Goal: Information Seeking & Learning: Check status

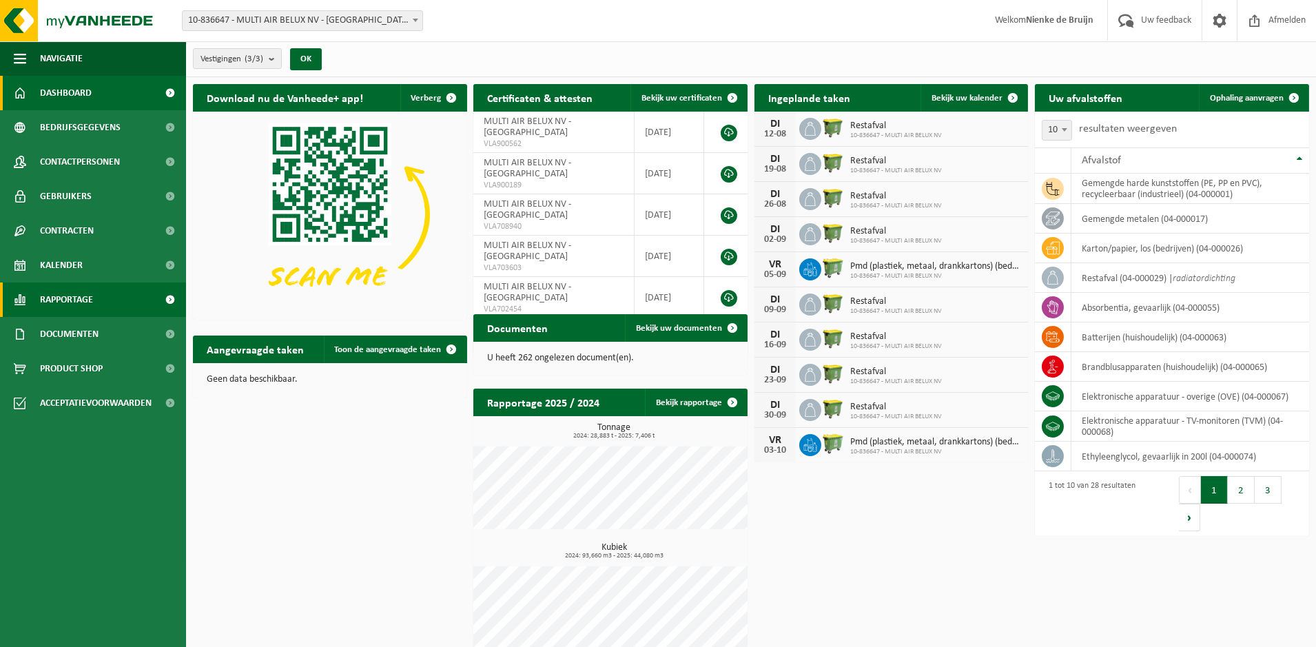
click at [63, 297] on span "Rapportage" at bounding box center [66, 300] width 53 height 34
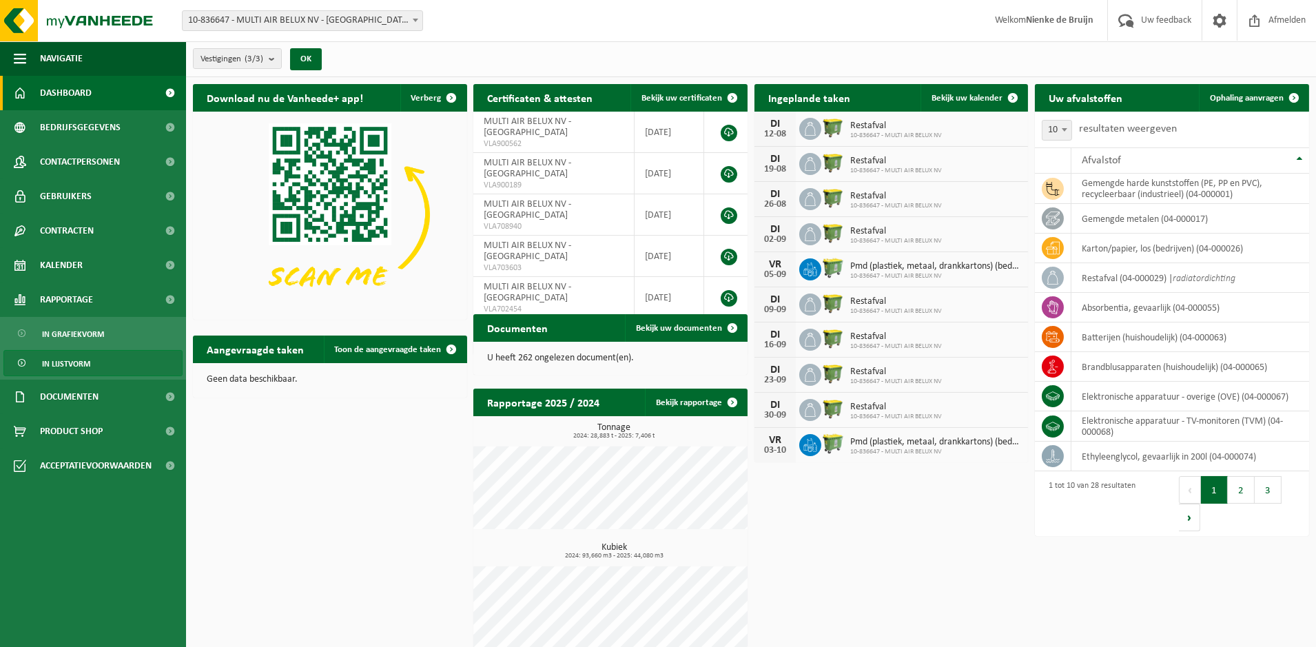
click at [76, 359] on span "In lijstvorm" at bounding box center [66, 364] width 48 height 26
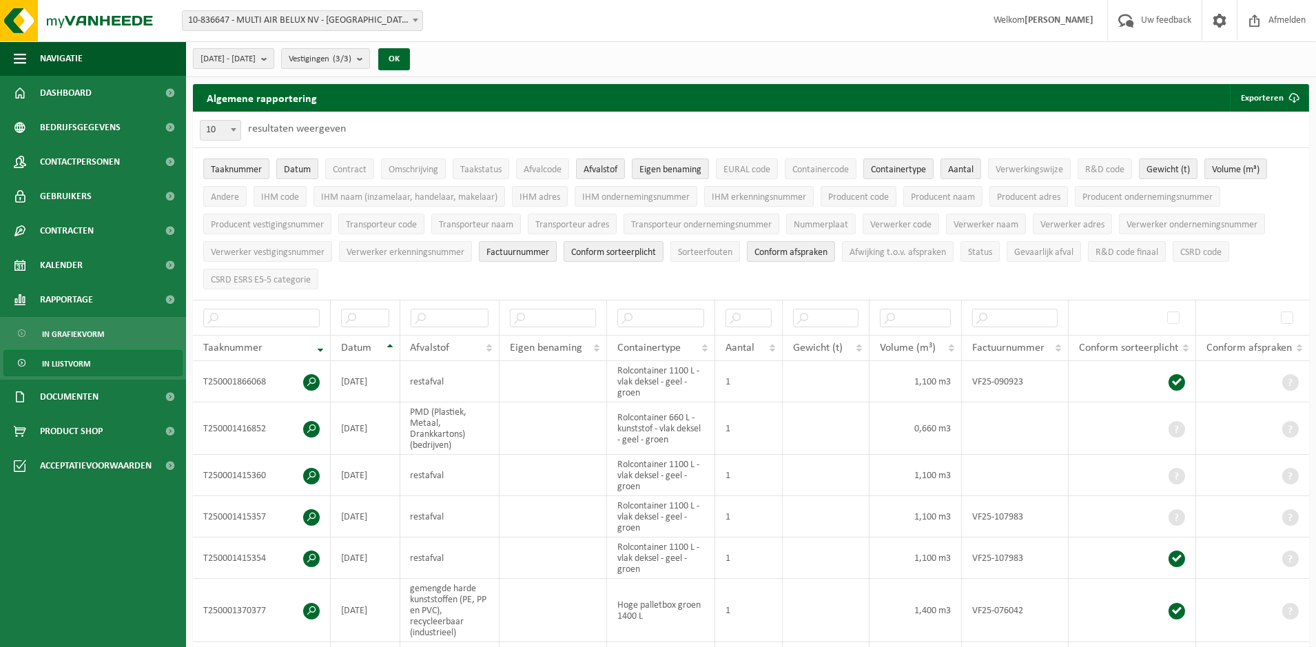
click at [274, 56] on b "submit" at bounding box center [267, 58] width 12 height 19
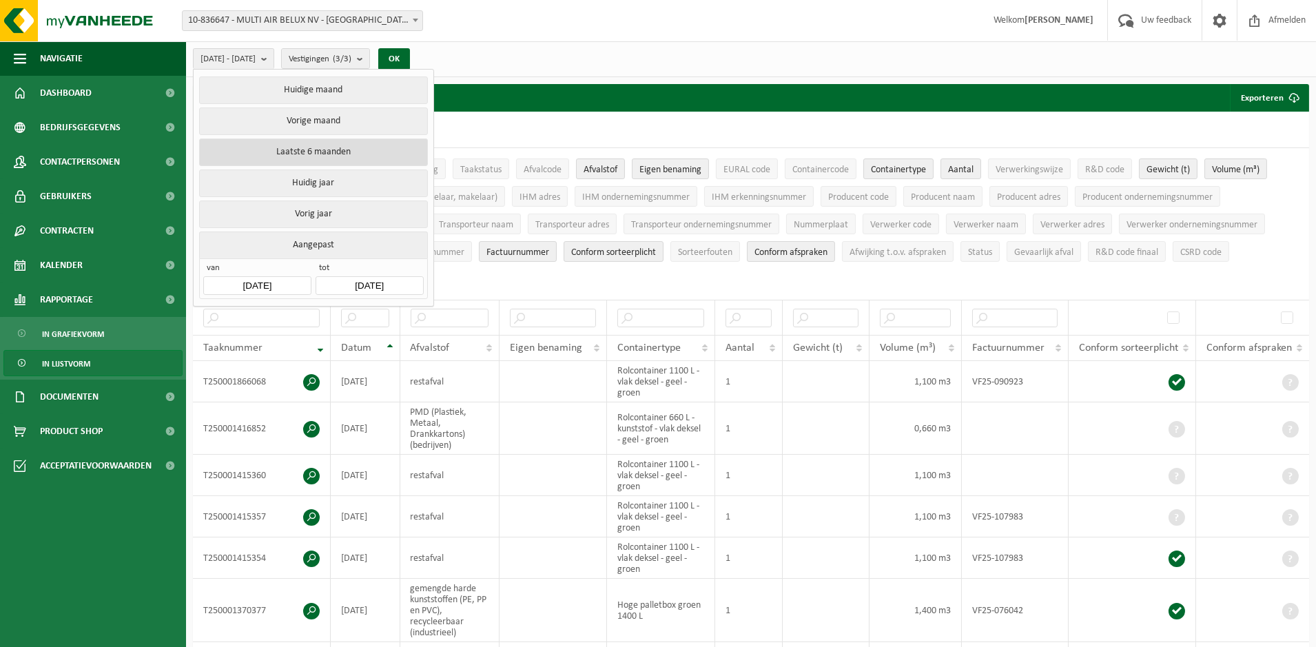
click at [338, 154] on button "Laatste 6 maanden" at bounding box center [313, 153] width 228 height 28
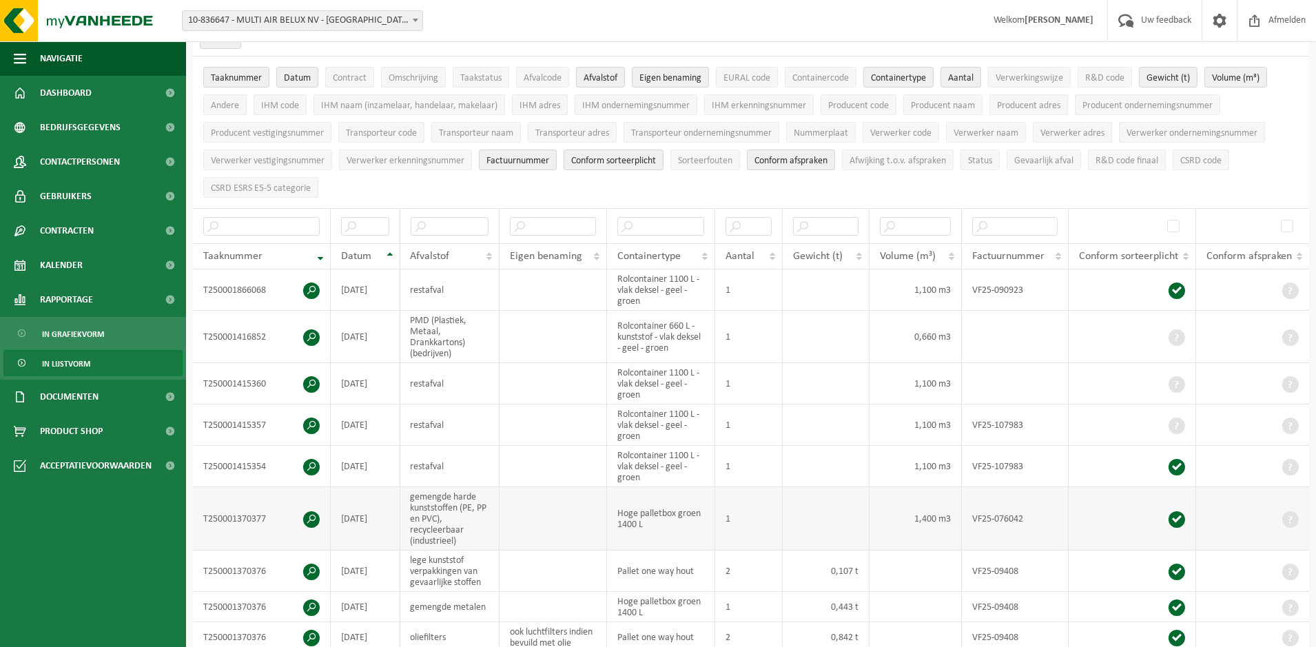
scroll to position [276, 0]
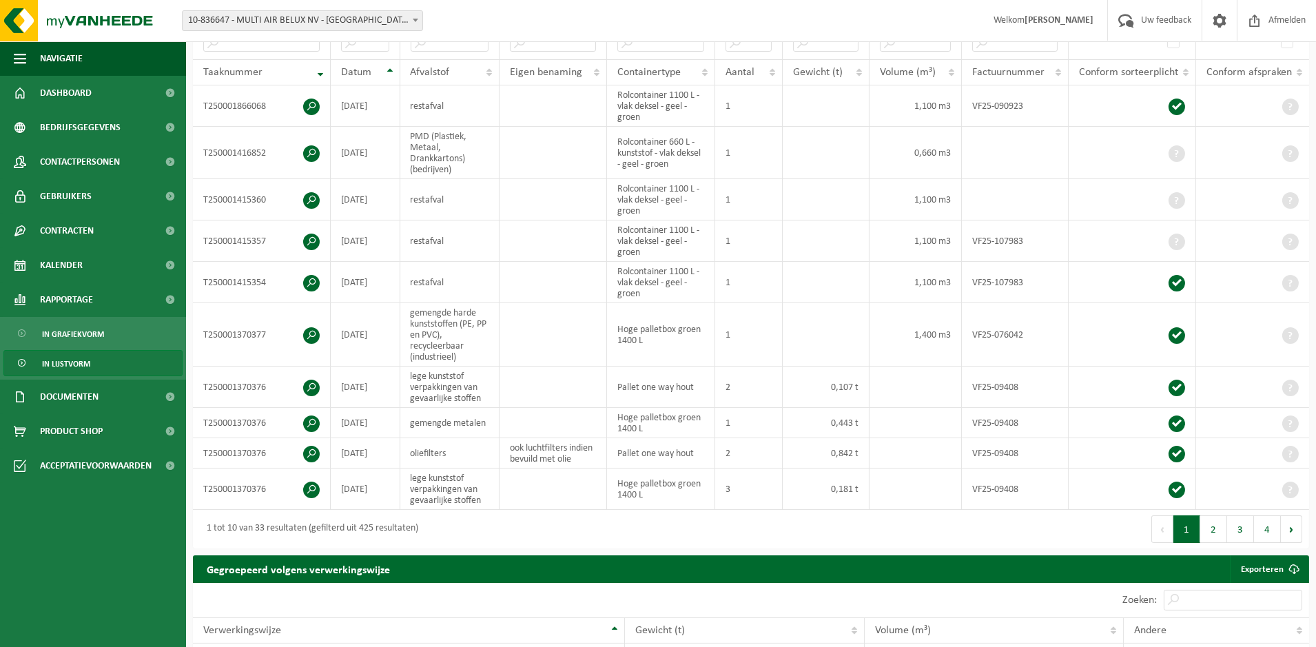
drag, startPoint x: 358, startPoint y: 219, endPoint x: 1043, endPoint y: 581, distance: 774.0
click at [983, 546] on div "Algemene rapportering Exporteren Enkel mijn selectie Alle beschikbare kolommen …" at bounding box center [751, 181] width 1130 height 747
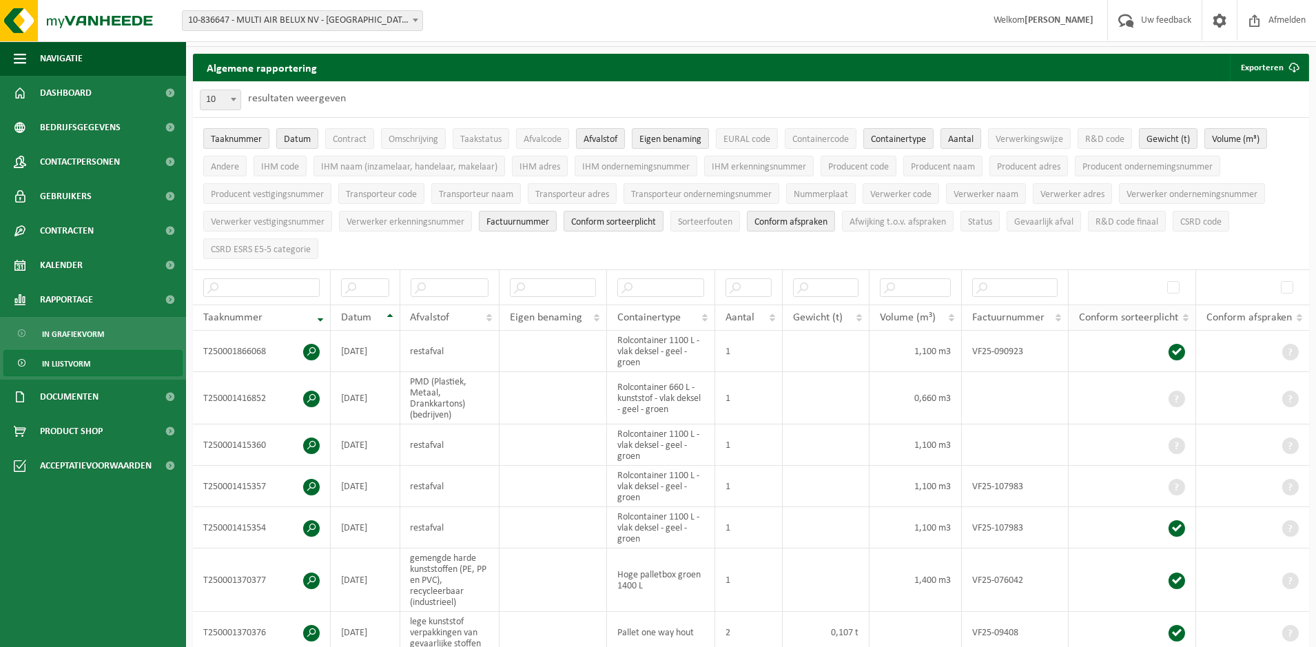
scroll to position [0, 0]
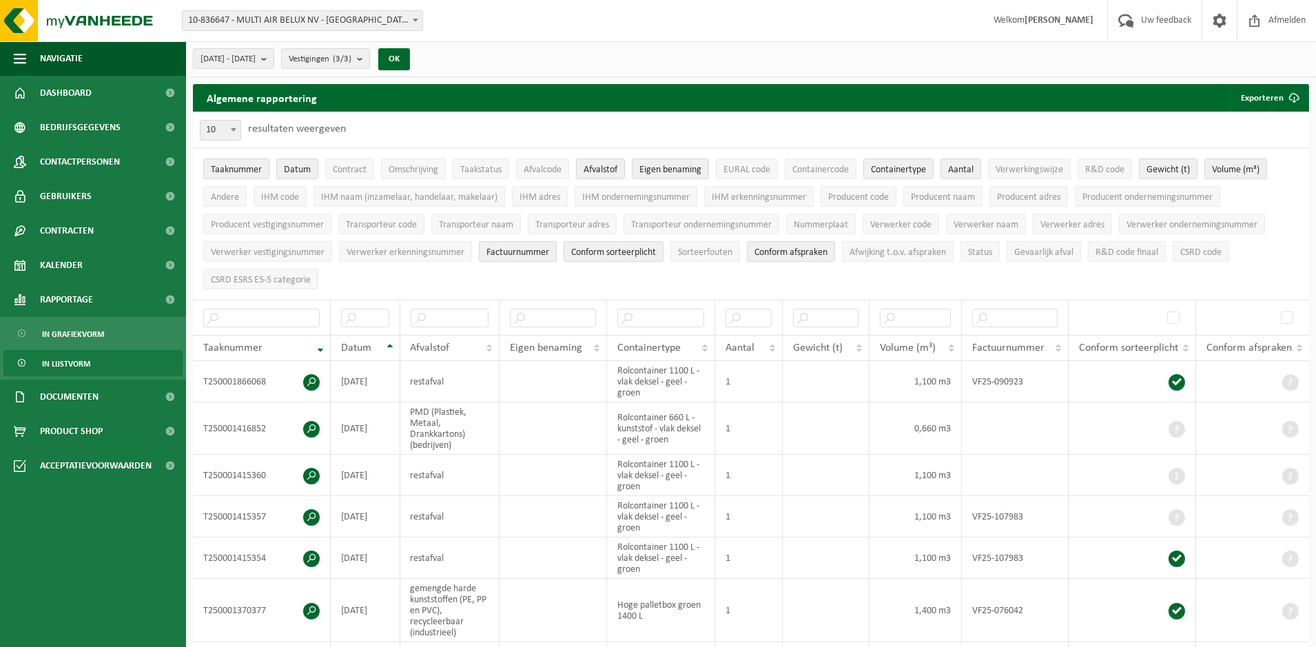
click at [604, 168] on span "Afvalstof" at bounding box center [601, 170] width 34 height 10
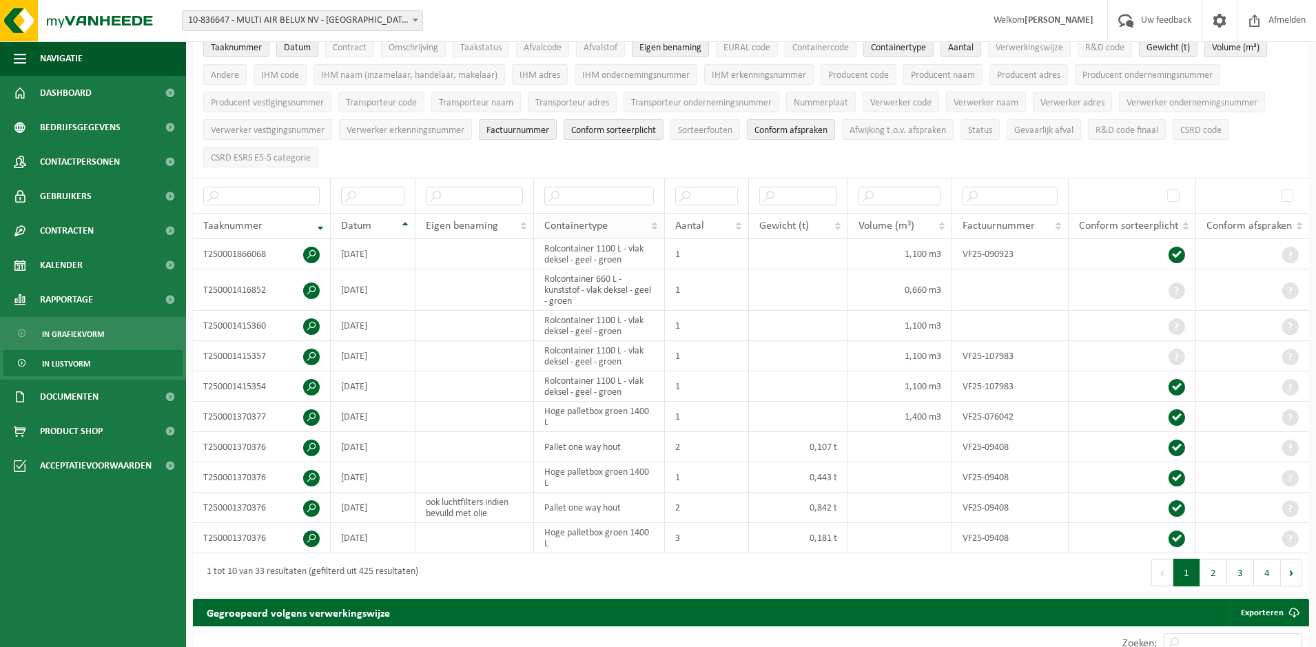
scroll to position [92, 0]
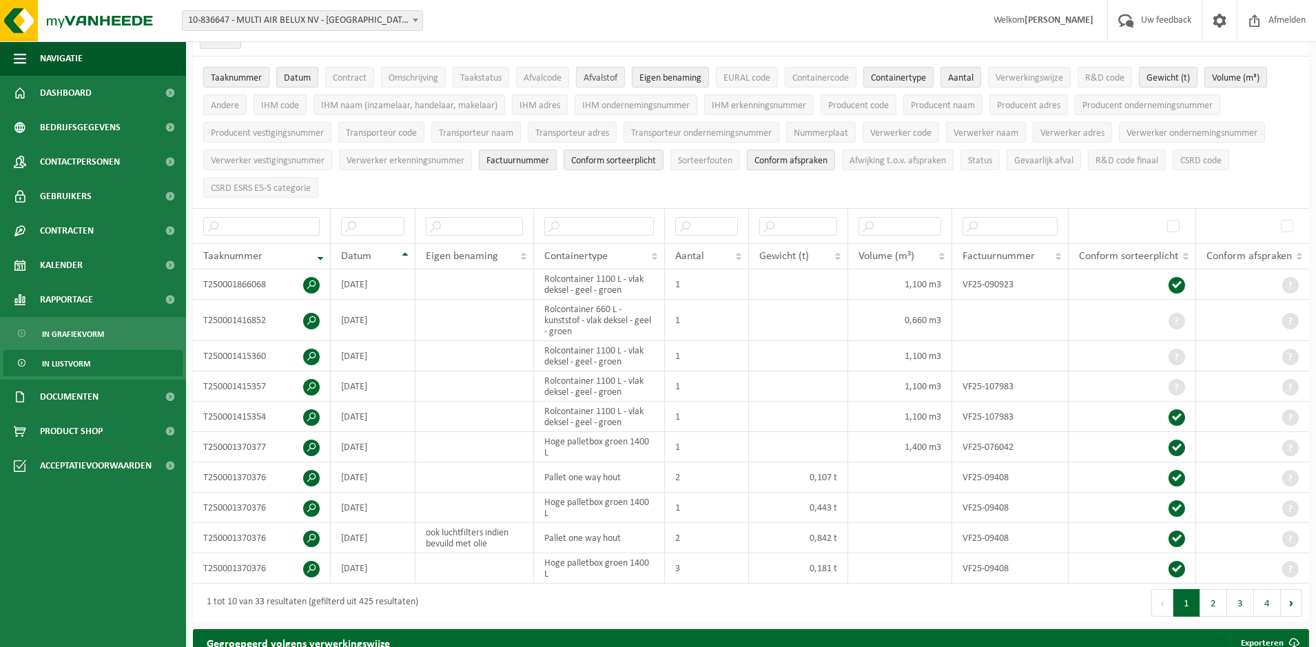
click at [606, 79] on span "Afvalstof" at bounding box center [601, 78] width 34 height 10
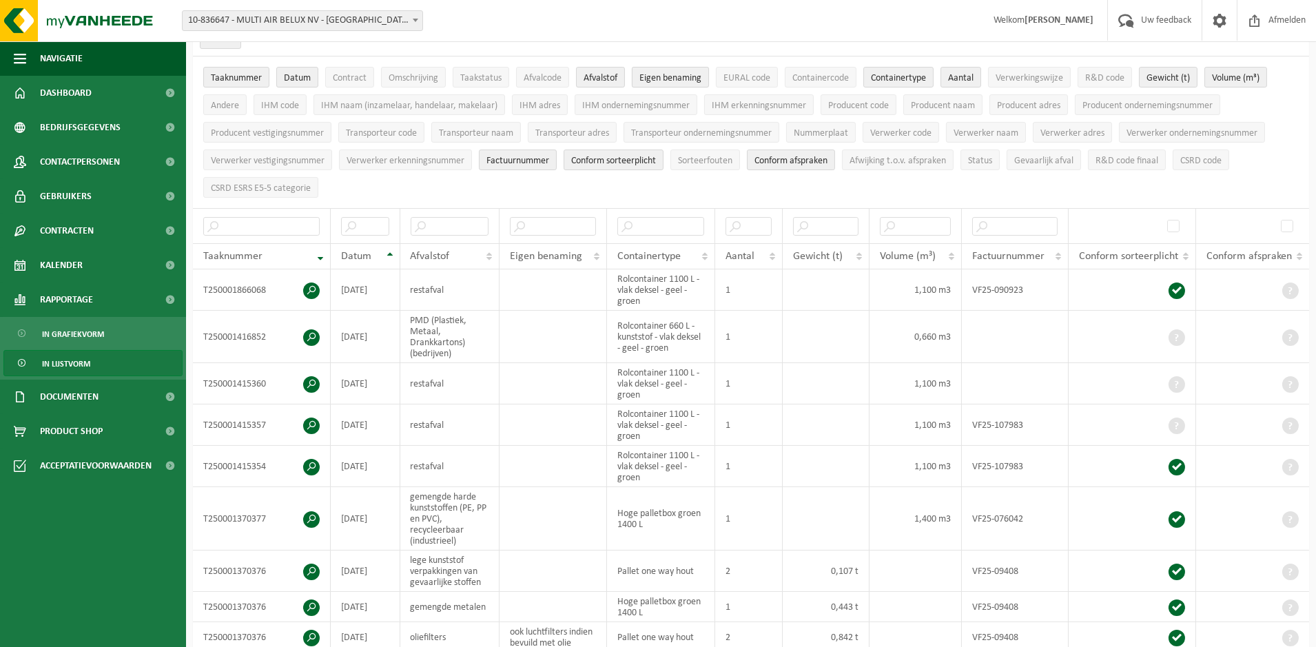
click at [662, 76] on span "Eigen benaming" at bounding box center [670, 78] width 62 height 10
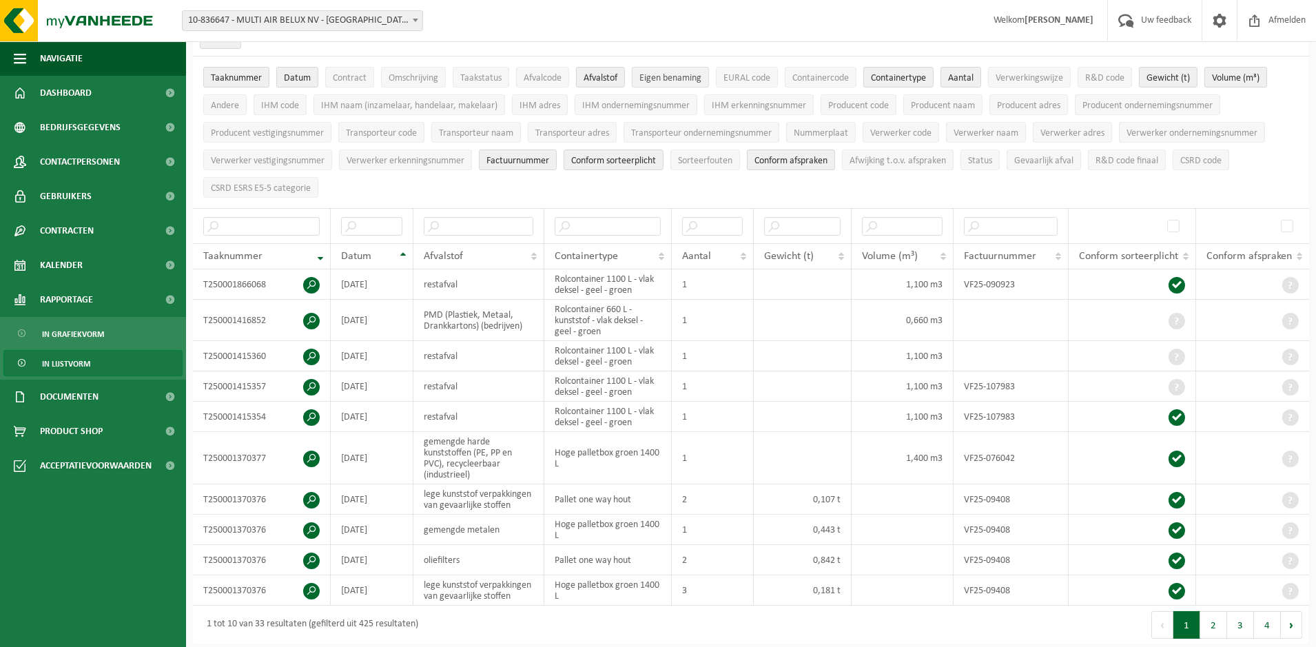
click at [662, 76] on span "Eigen benaming" at bounding box center [670, 78] width 62 height 10
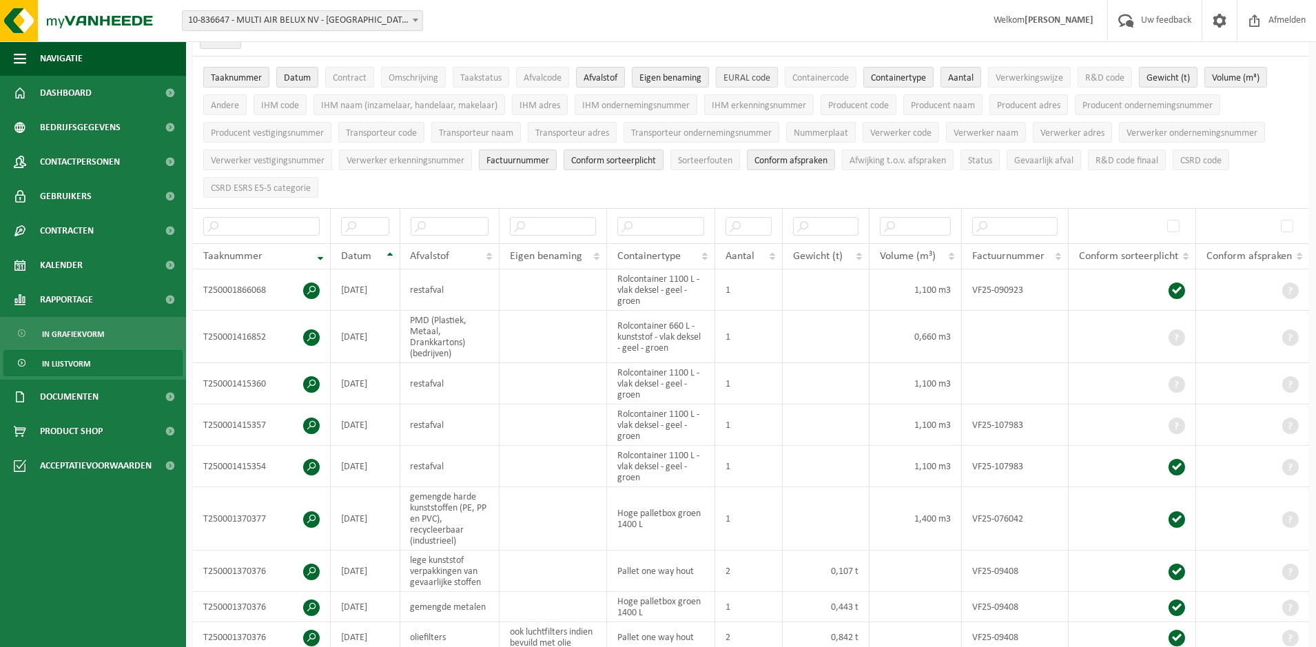
click at [724, 79] on button "EURAL code" at bounding box center [747, 77] width 62 height 21
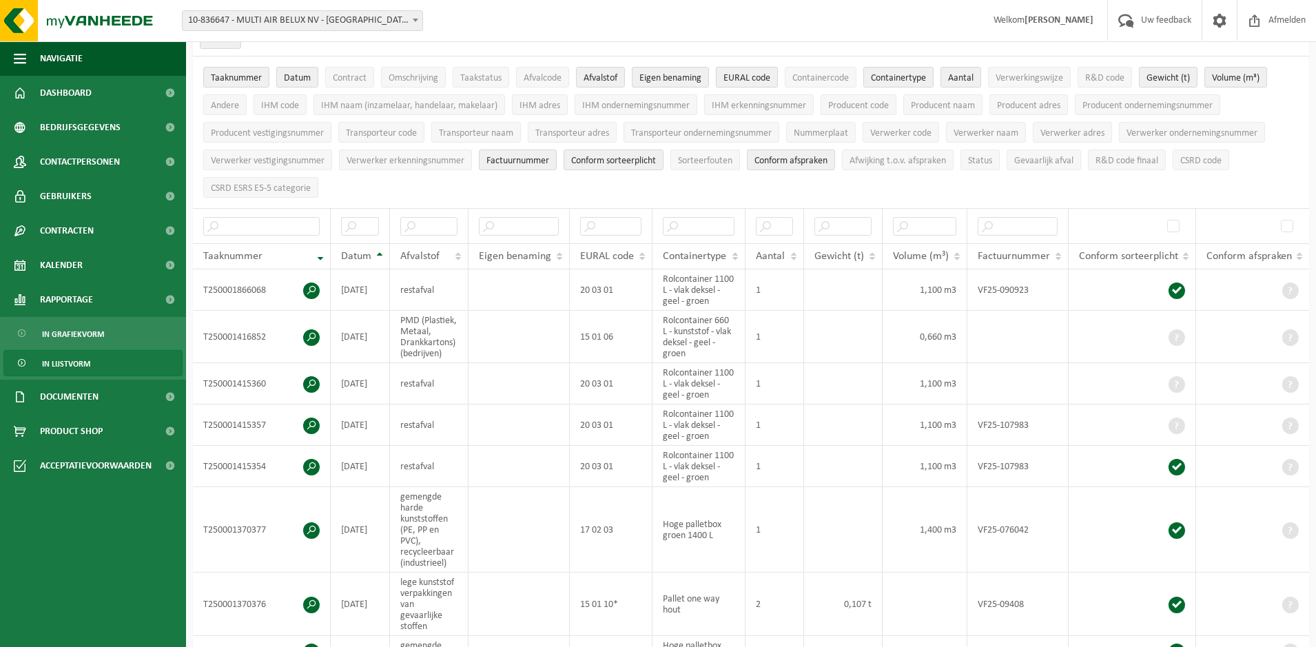
click at [724, 79] on button "EURAL code" at bounding box center [747, 77] width 62 height 21
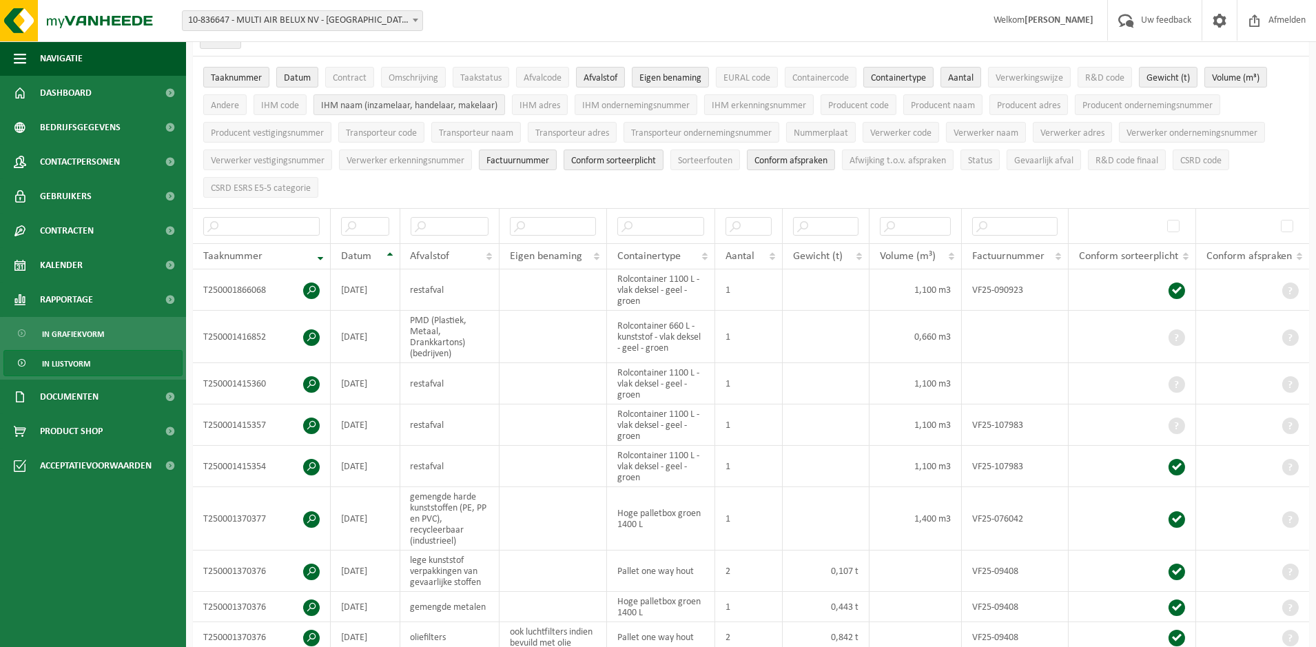
click at [453, 105] on span "IHM naam (inzamelaar, handelaar, makelaar)" at bounding box center [409, 106] width 176 height 10
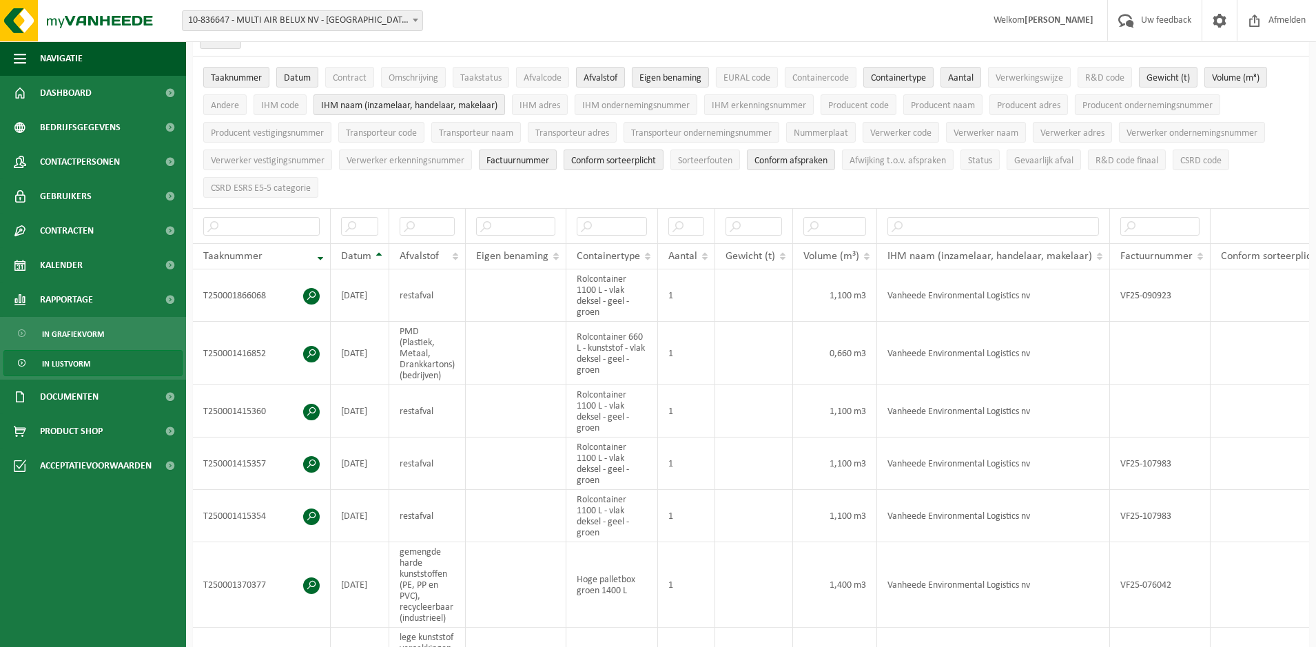
click at [449, 103] on span "IHM naam (inzamelaar, handelaar, makelaar)" at bounding box center [409, 106] width 176 height 10
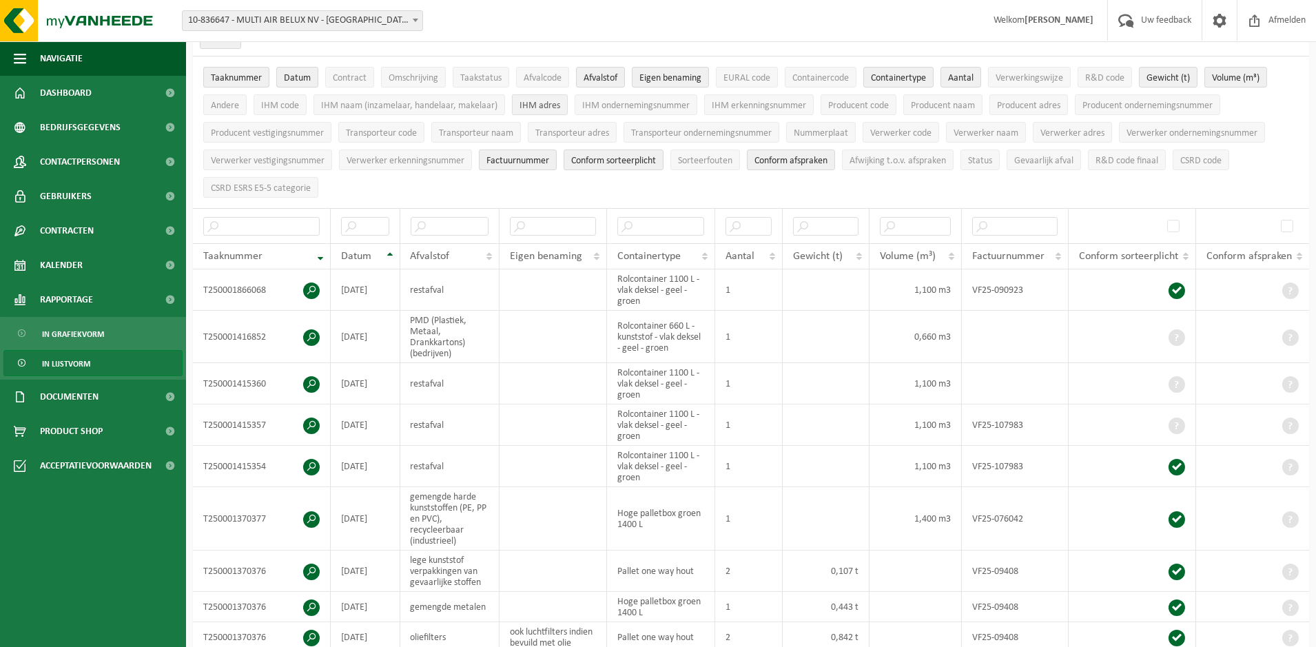
click at [521, 101] on span "IHM adres" at bounding box center [540, 106] width 41 height 10
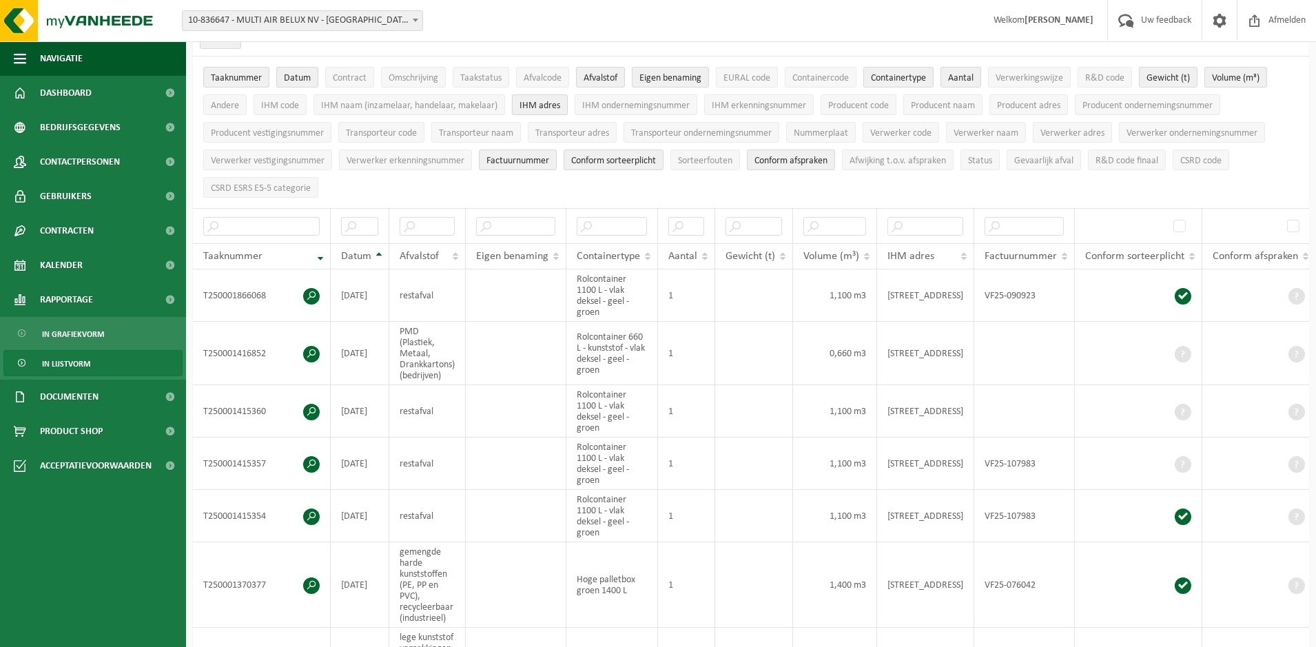
click at [521, 101] on span "IHM adres" at bounding box center [540, 106] width 41 height 10
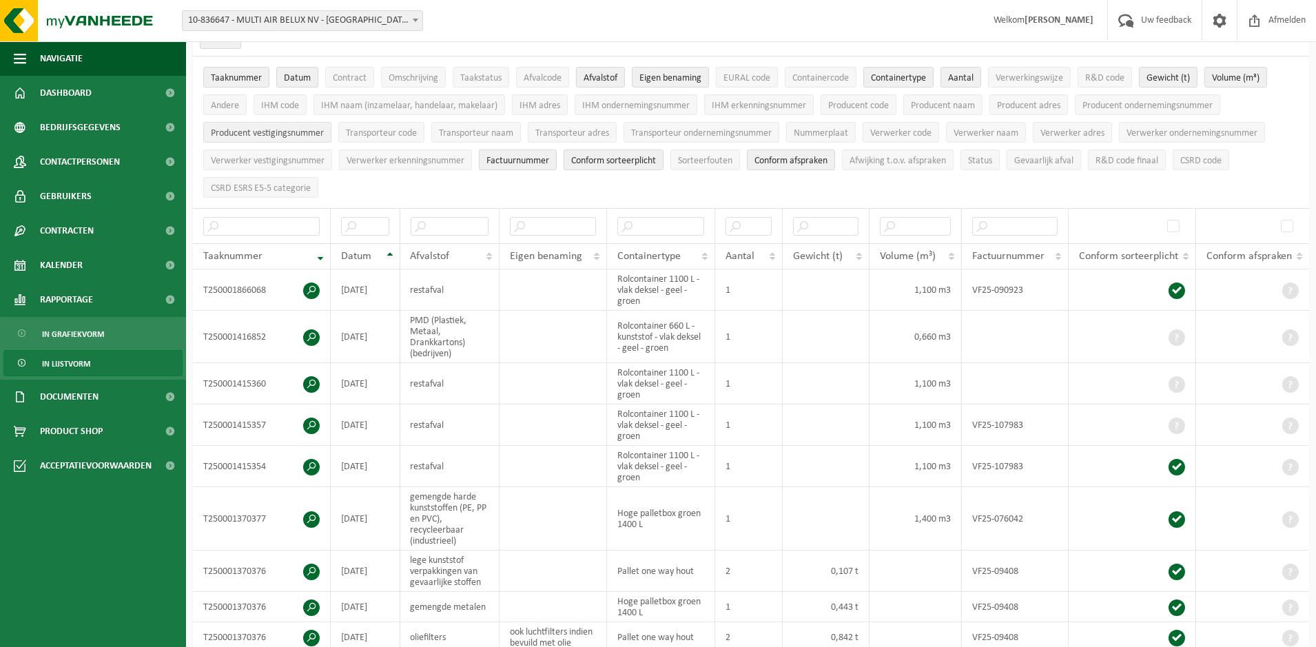
click at [273, 134] on span "Producent vestigingsnummer" at bounding box center [267, 133] width 113 height 10
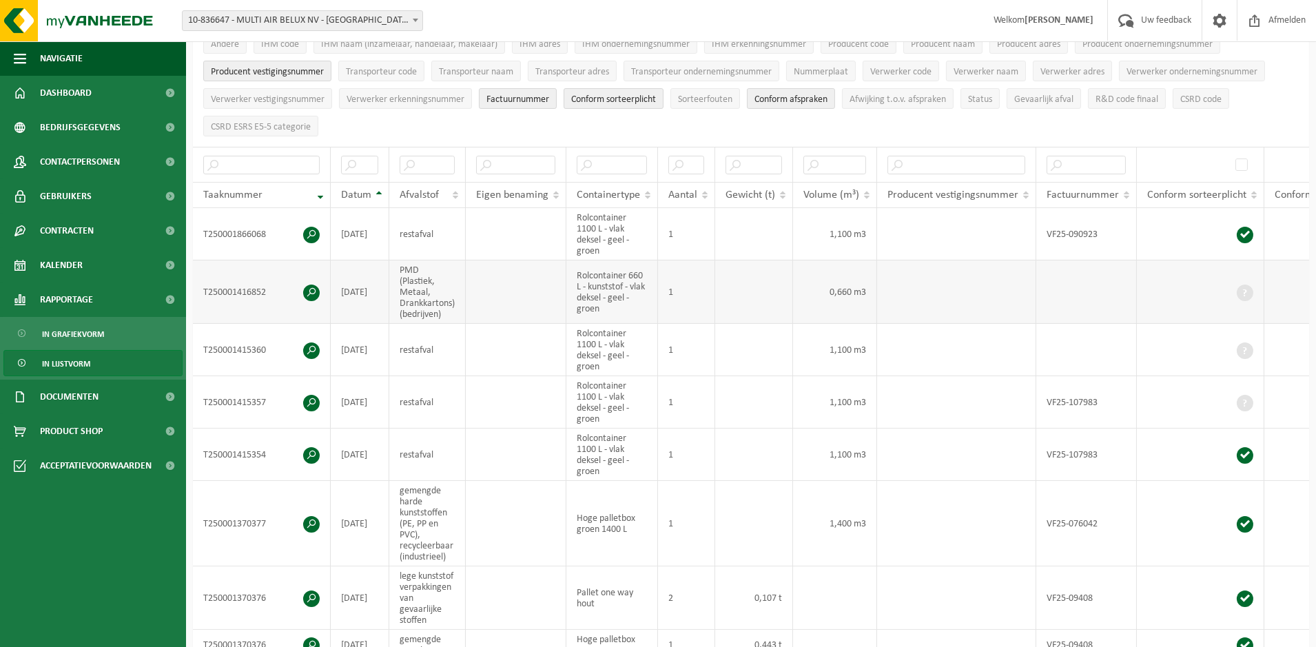
scroll to position [183, 0]
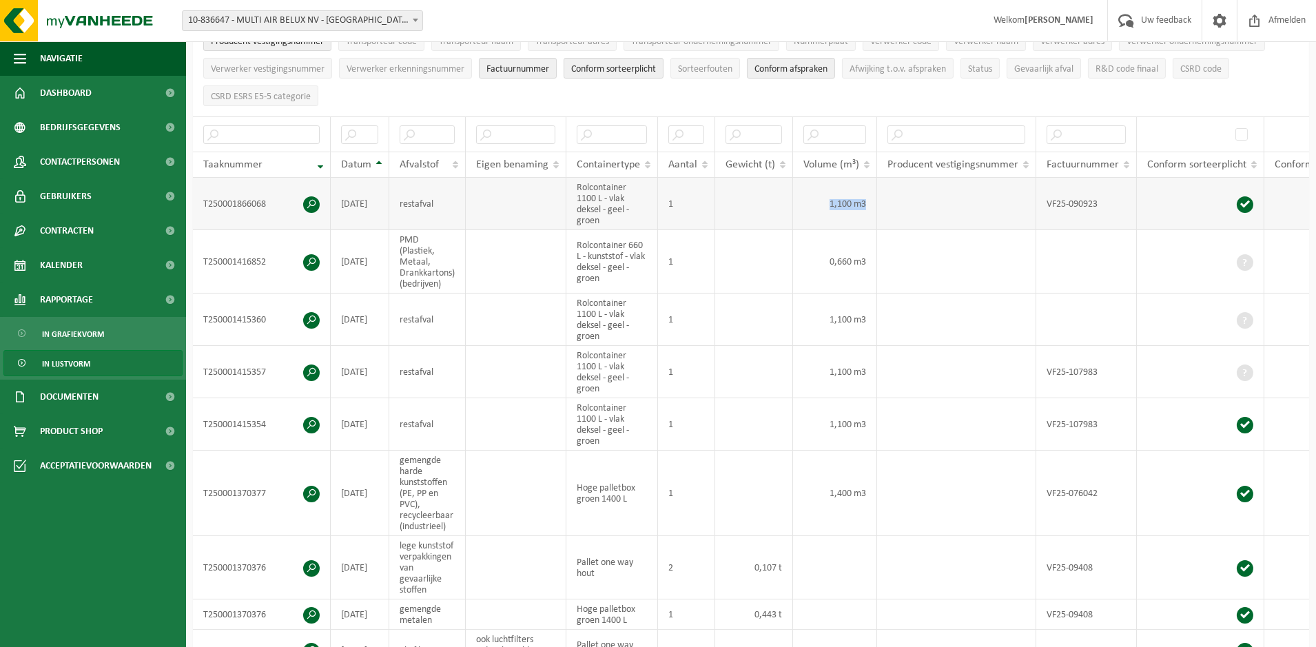
drag, startPoint x: 823, startPoint y: 201, endPoint x: 872, endPoint y: 205, distance: 48.4
click at [872, 205] on td "1,100 m3" at bounding box center [835, 204] width 84 height 52
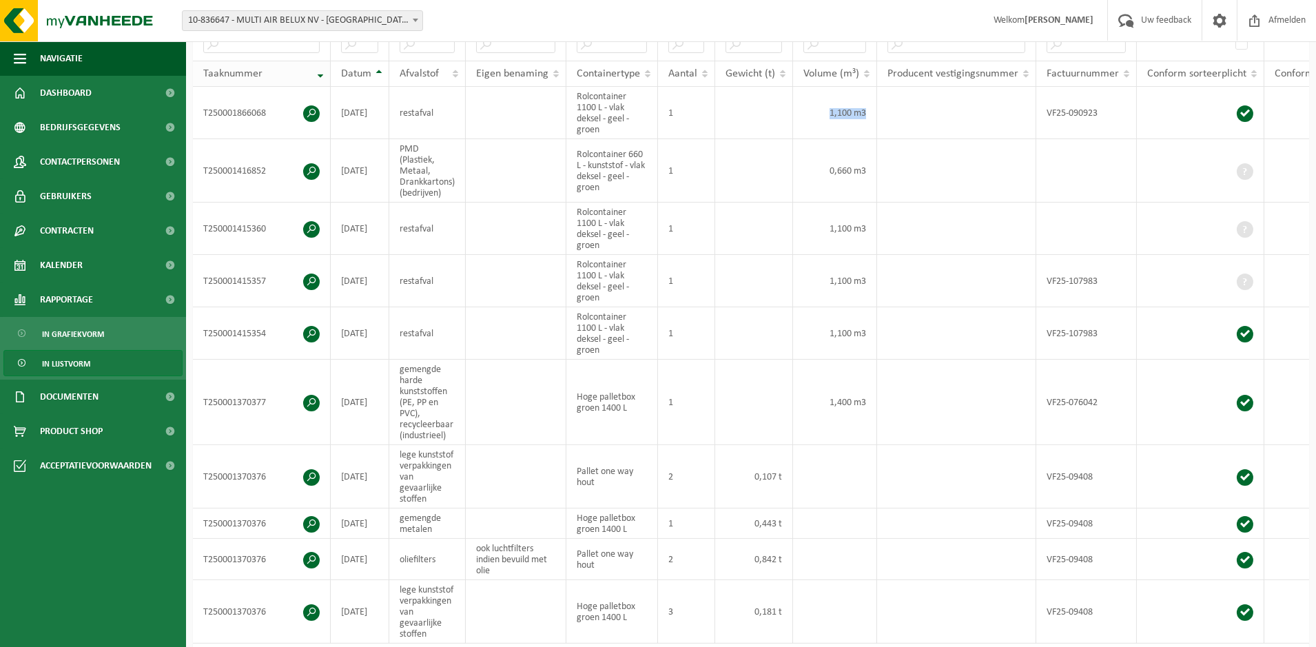
scroll to position [0, 0]
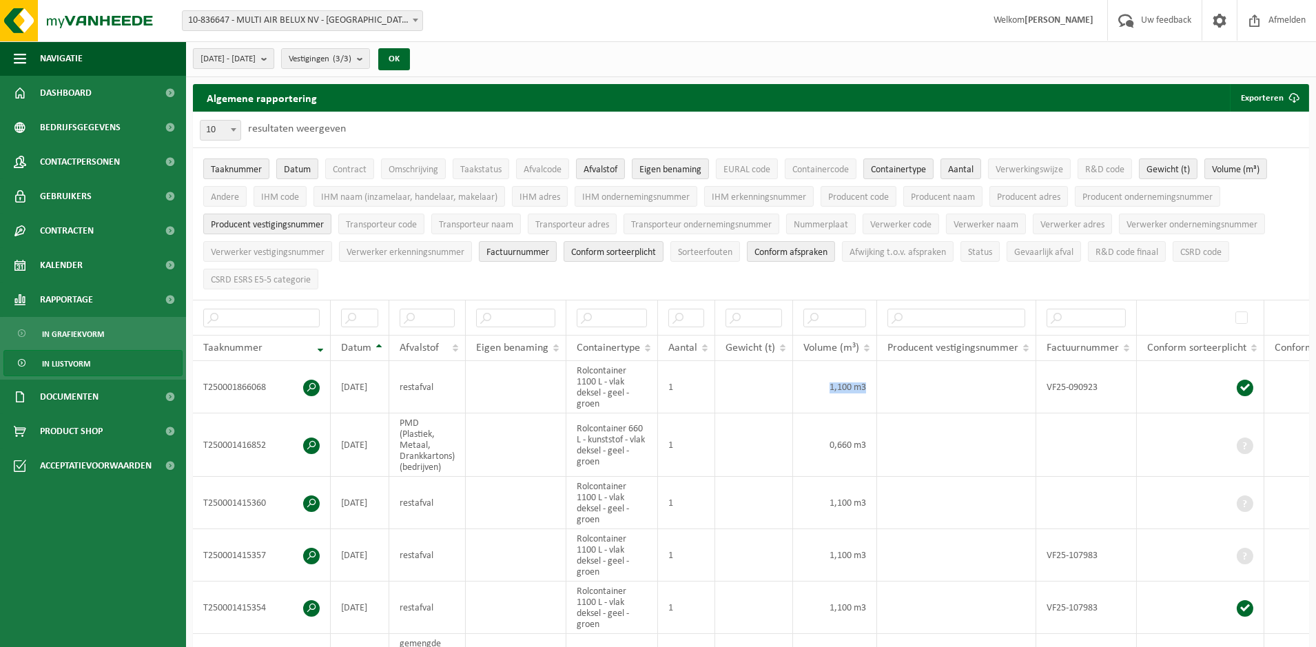
click at [274, 59] on b "submit" at bounding box center [267, 58] width 12 height 19
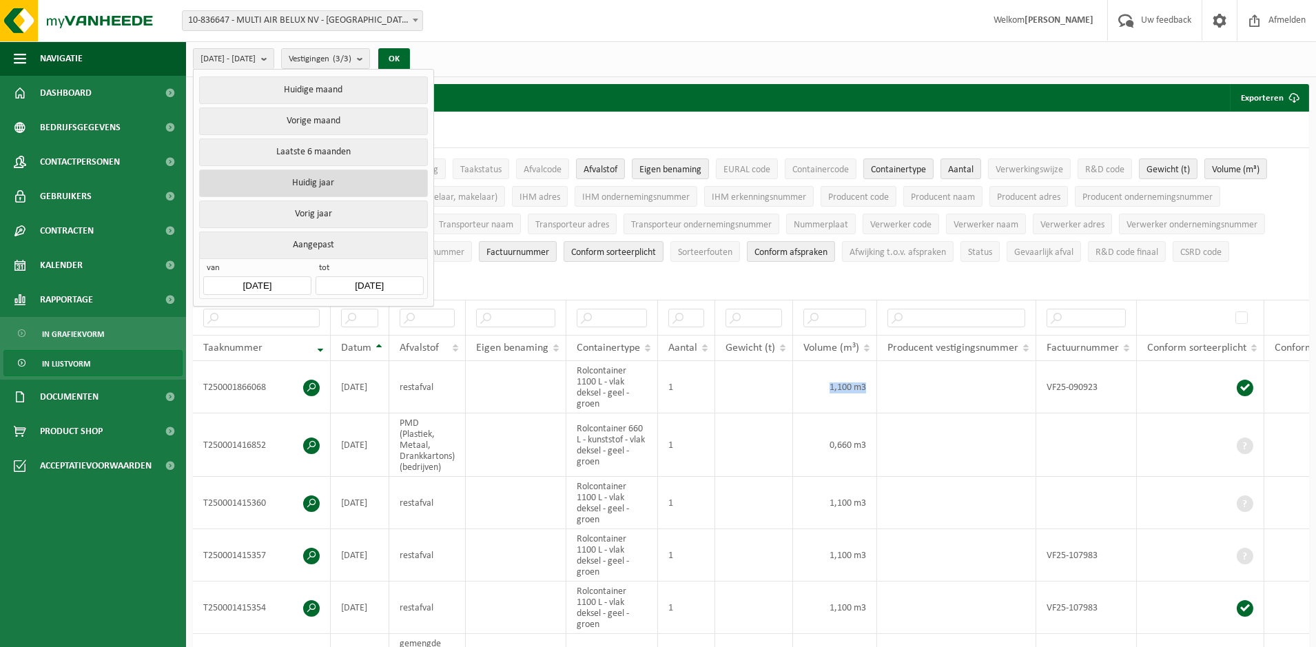
click at [311, 189] on button "Huidig jaar" at bounding box center [313, 184] width 228 height 28
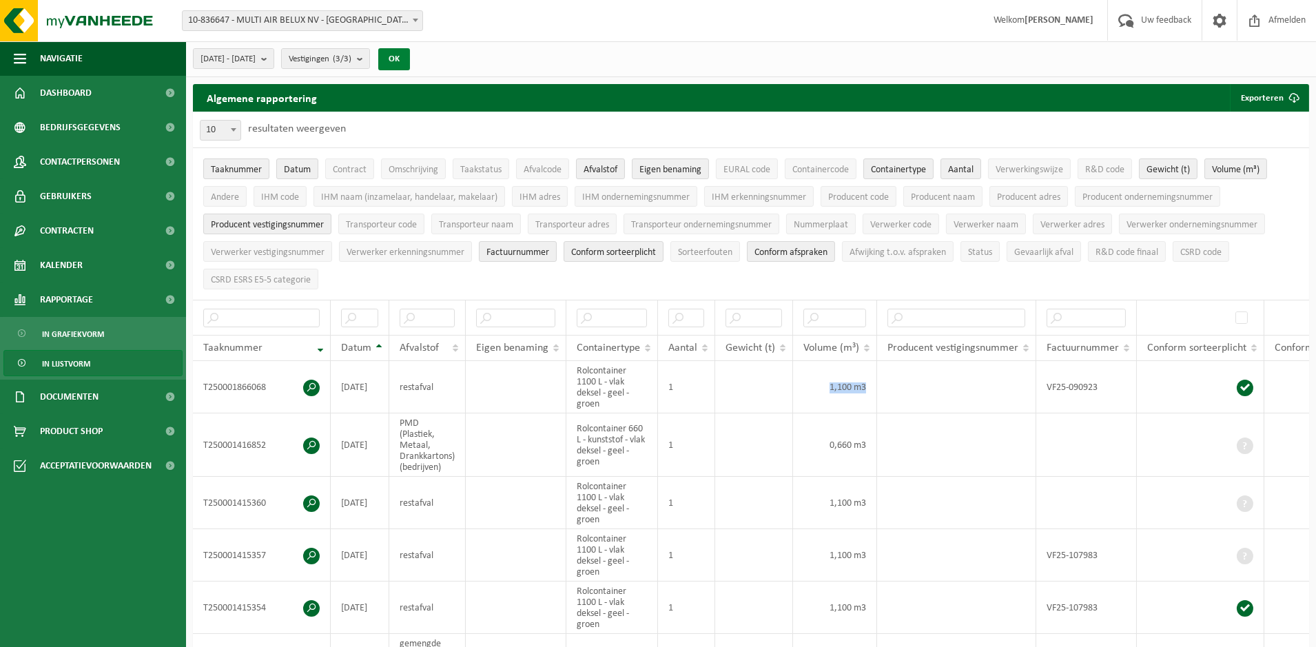
click at [410, 62] on button "OK" at bounding box center [394, 59] width 32 height 22
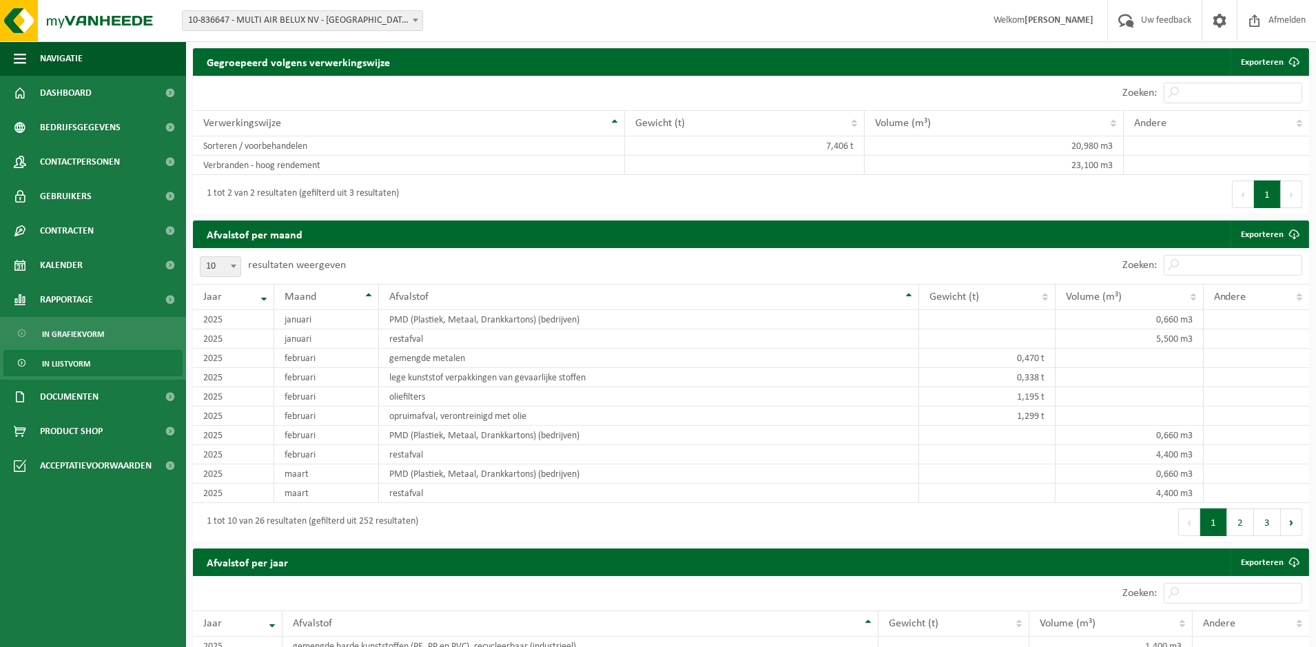
scroll to position [945, 0]
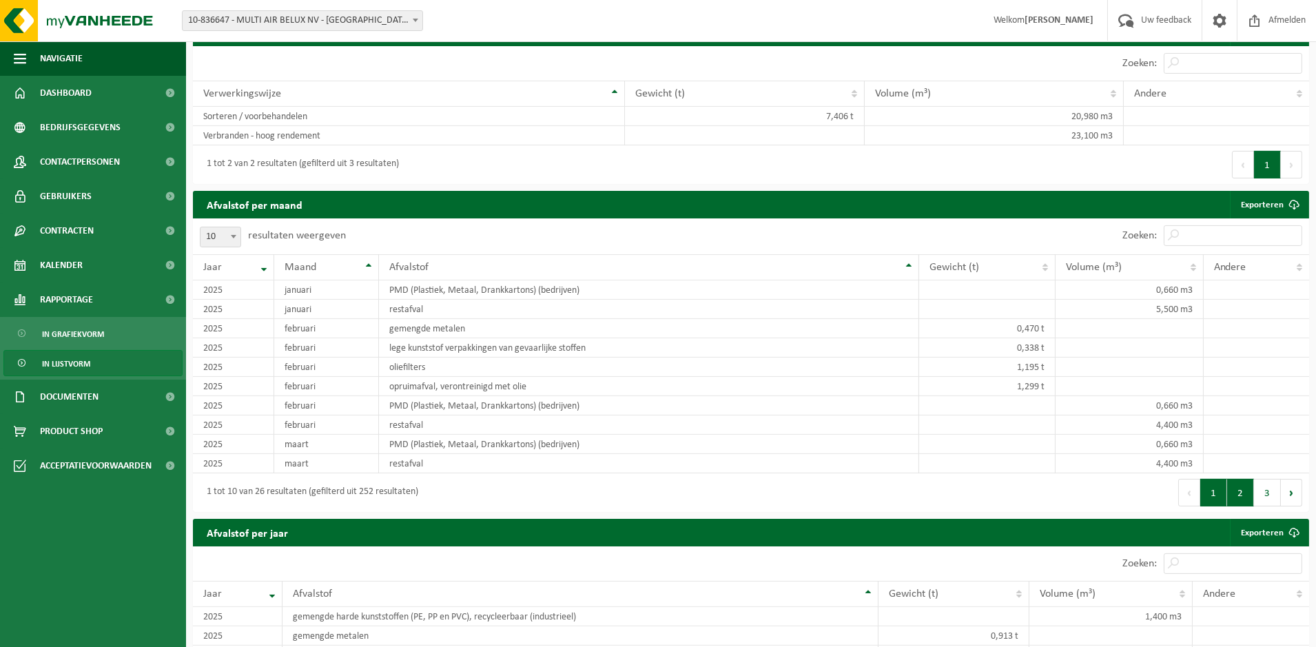
click at [1243, 506] on button "2" at bounding box center [1240, 493] width 27 height 28
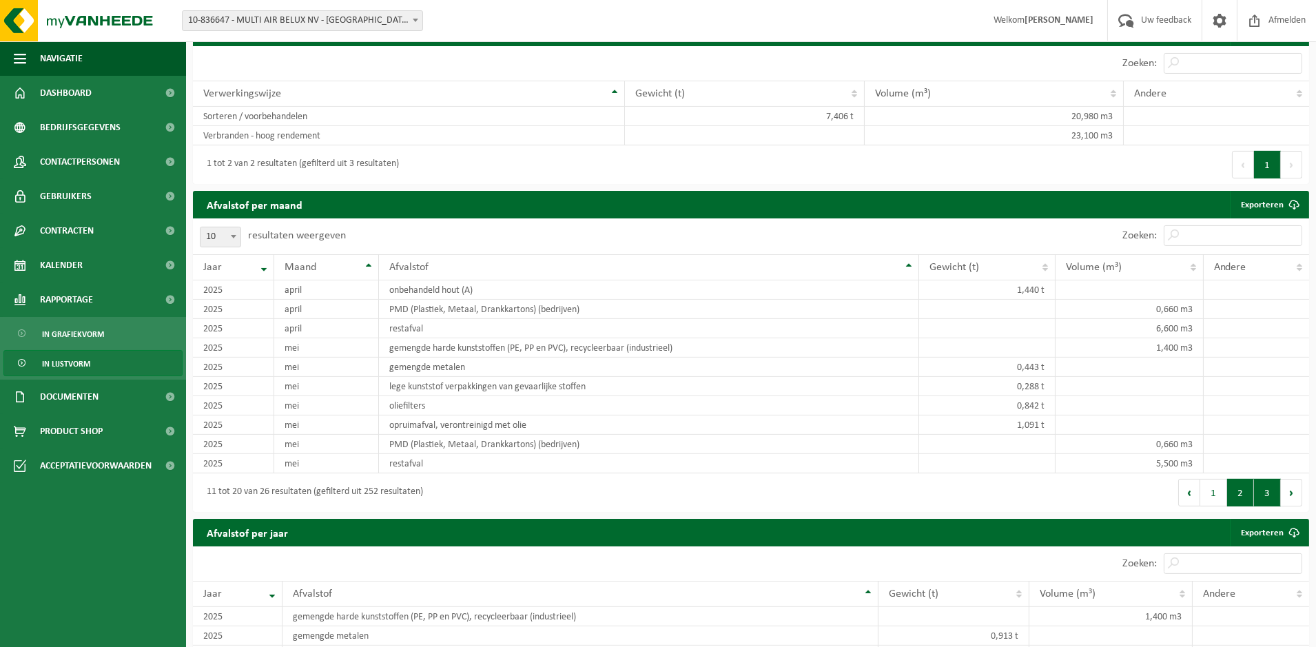
click at [1276, 506] on button "3" at bounding box center [1267, 493] width 27 height 28
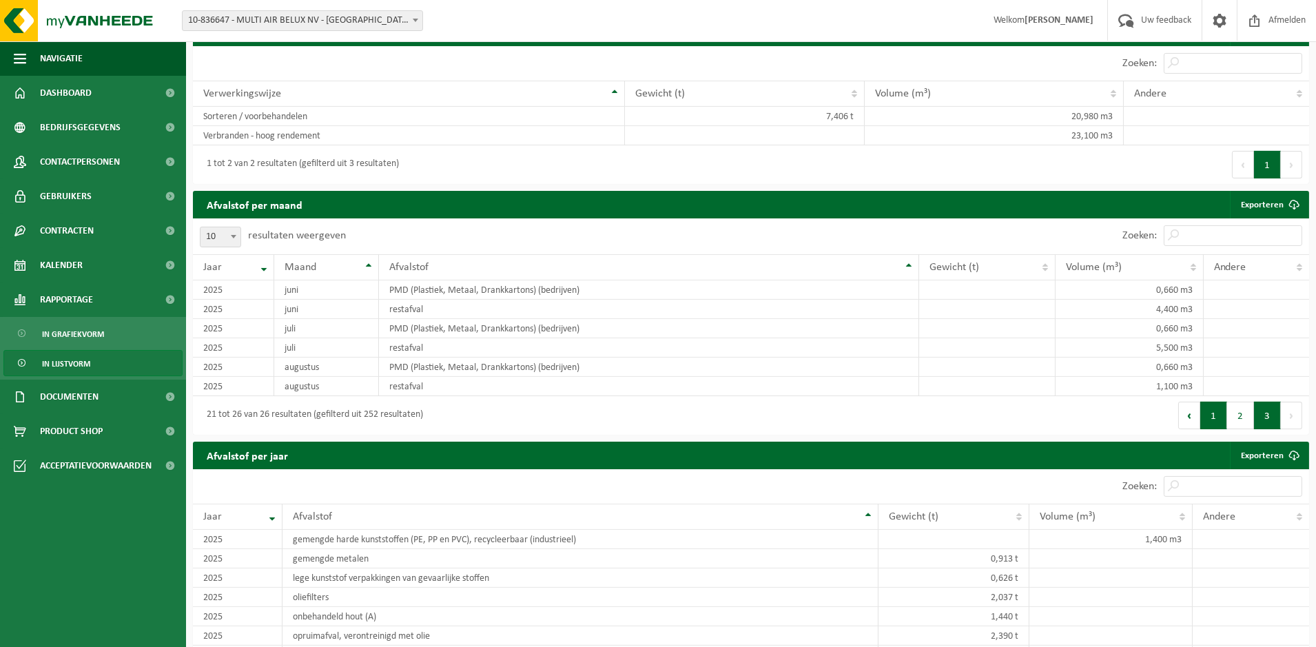
click at [1219, 429] on button "1" at bounding box center [1213, 416] width 27 height 28
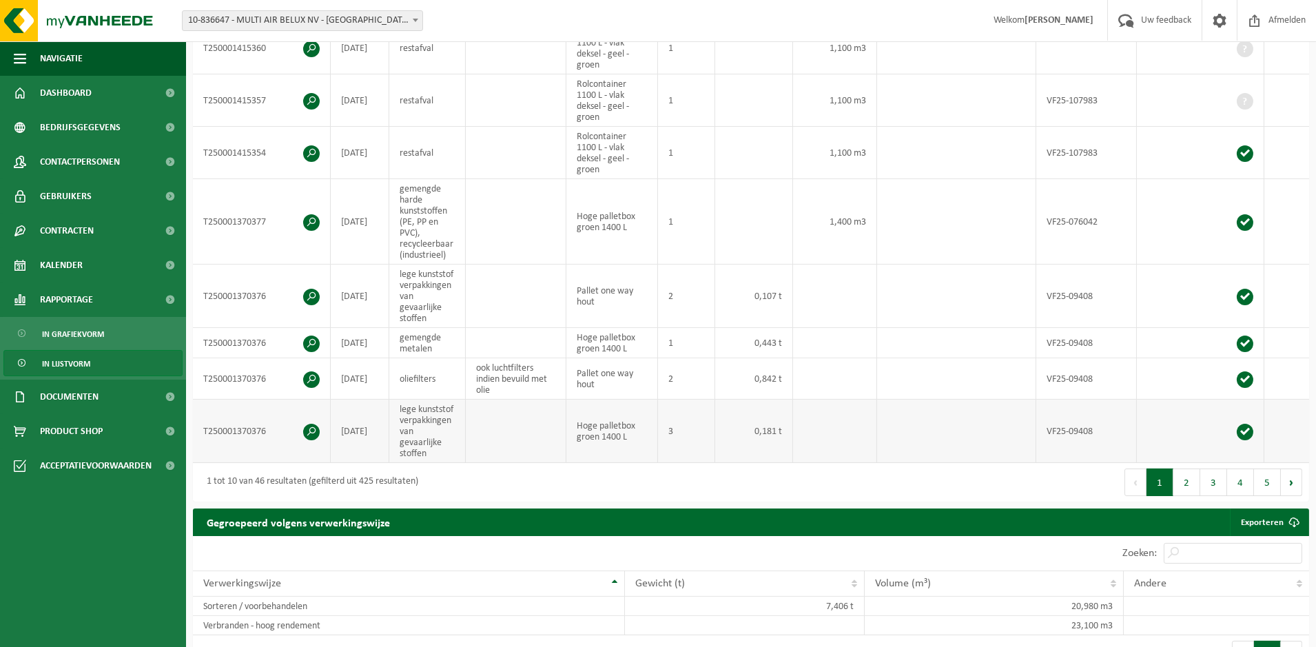
scroll to position [486, 0]
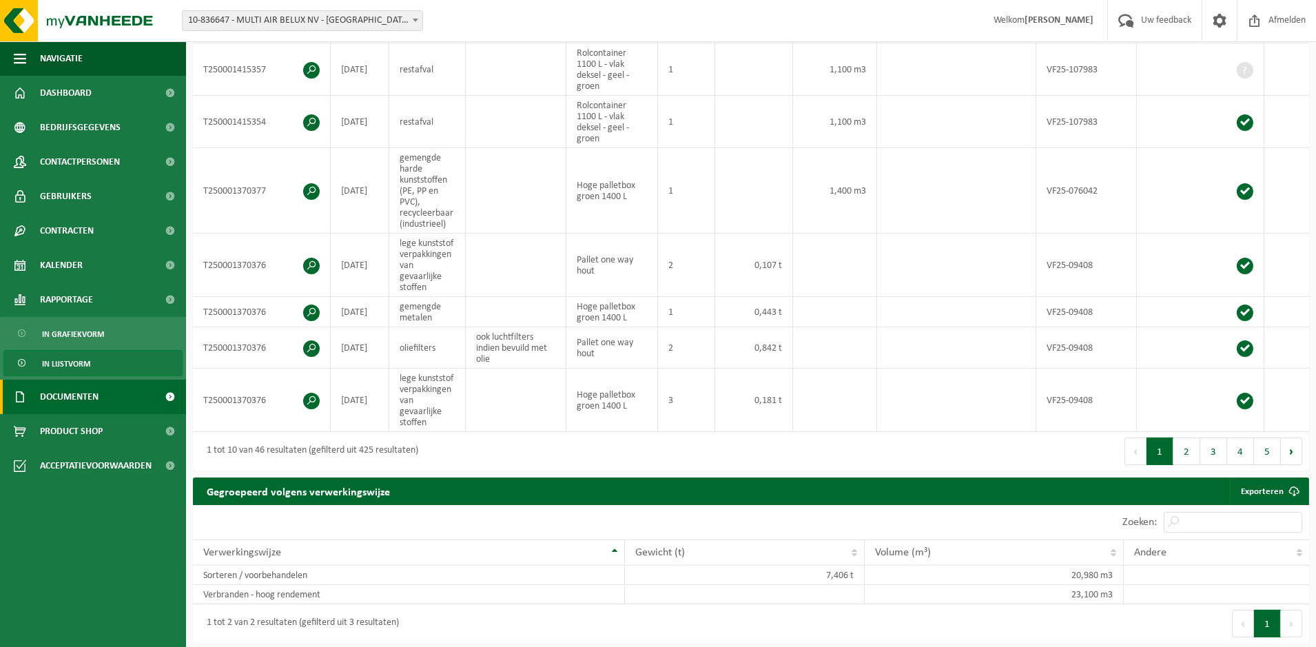
click at [48, 405] on span "Documenten" at bounding box center [69, 397] width 59 height 34
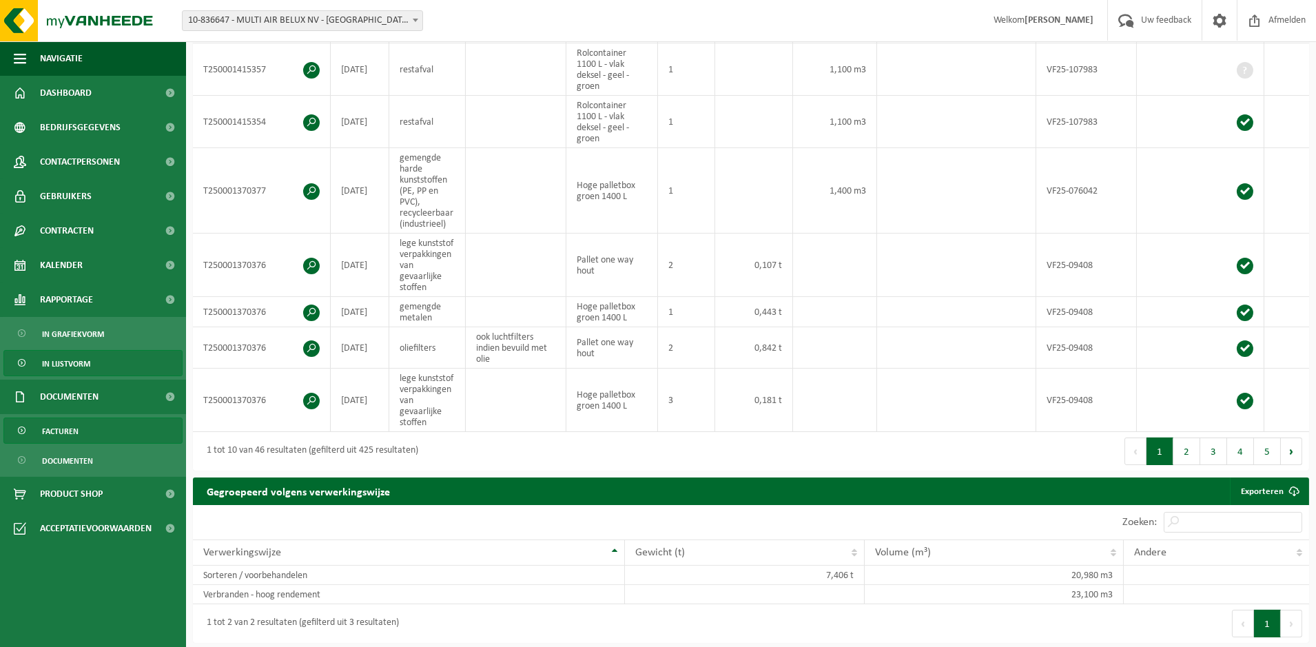
click at [80, 432] on link "Facturen" at bounding box center [92, 431] width 179 height 26
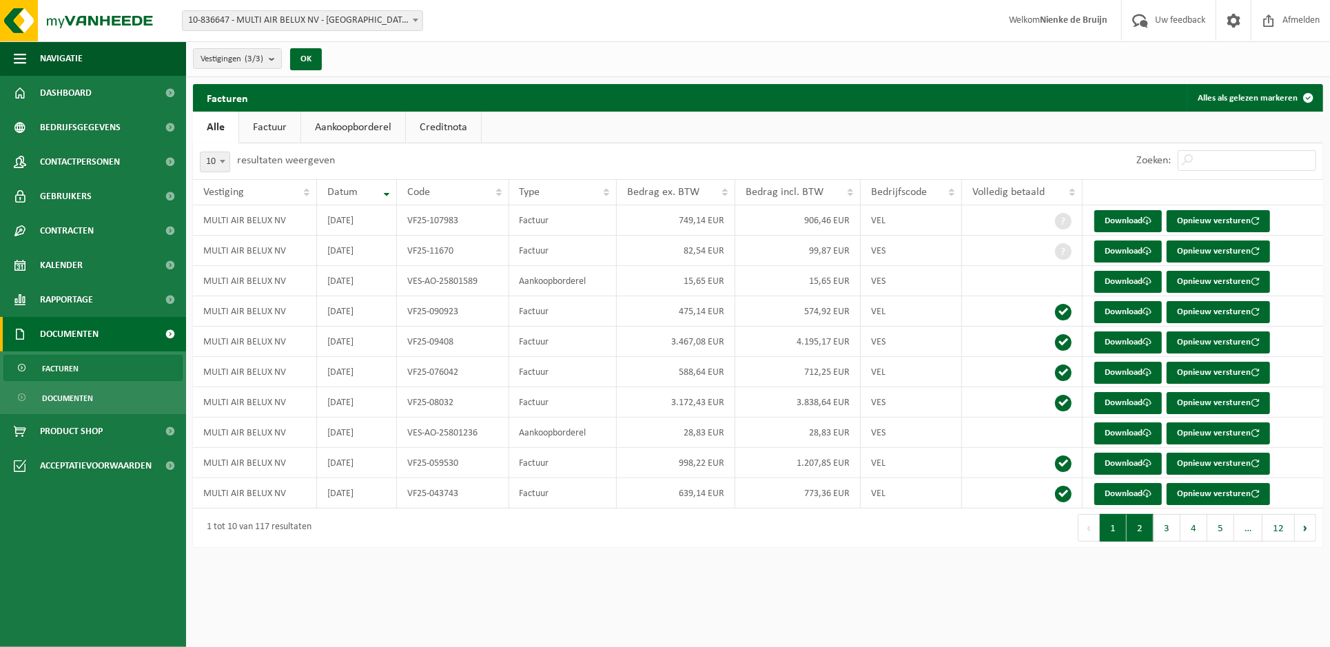
click at [1142, 523] on button "2" at bounding box center [1140, 528] width 27 height 28
click at [0, 0] on div at bounding box center [0, 0] width 0 height 0
click at [71, 392] on span "Documenten" at bounding box center [67, 398] width 51 height 26
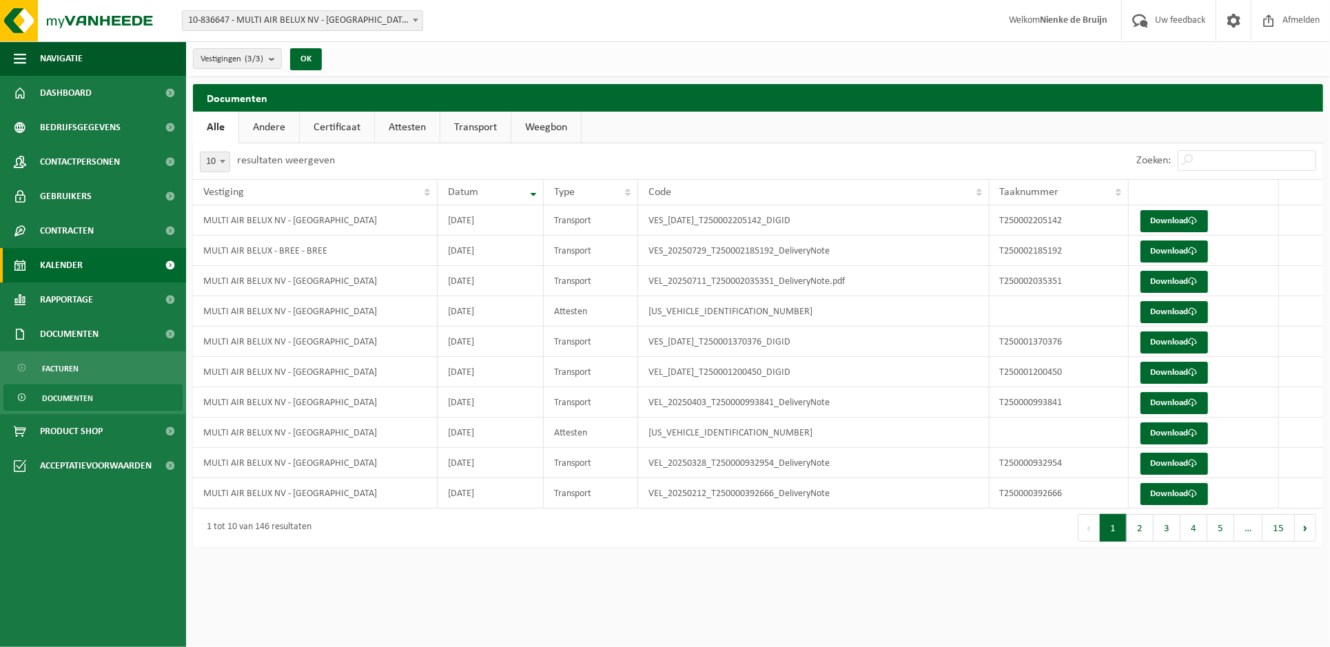
click at [70, 264] on span "Kalender" at bounding box center [61, 265] width 43 height 34
